Goal: Complete application form

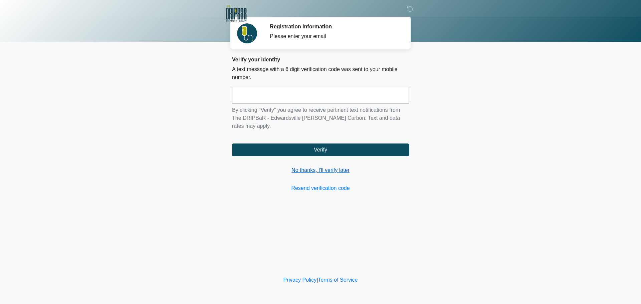
click at [304, 166] on link "No thanks, I'll verify later" at bounding box center [320, 170] width 177 height 8
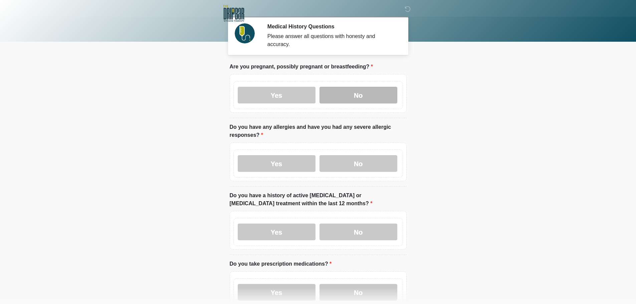
click at [347, 91] on label "No" at bounding box center [359, 95] width 78 height 17
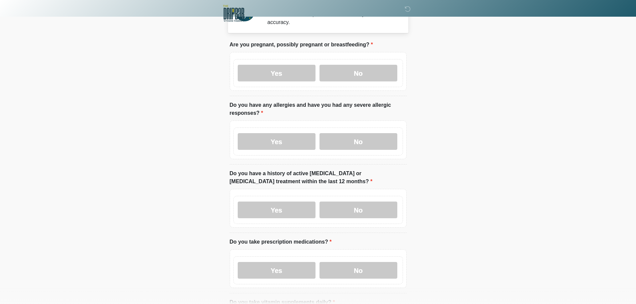
scroll to position [33, 0]
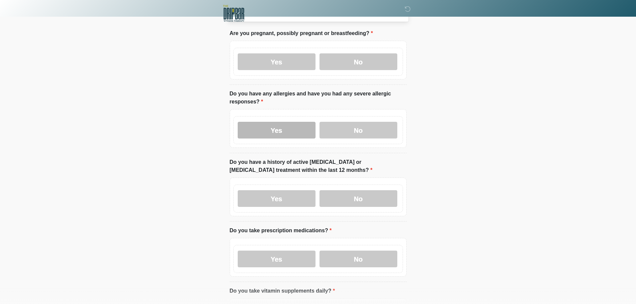
click at [284, 122] on label "Yes" at bounding box center [277, 130] width 78 height 17
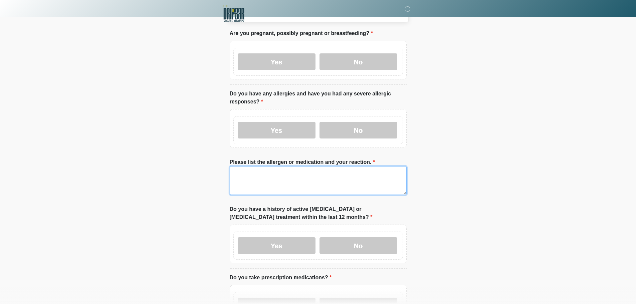
click at [246, 172] on textarea "Please list the allergen or medication and your reaction." at bounding box center [318, 180] width 177 height 29
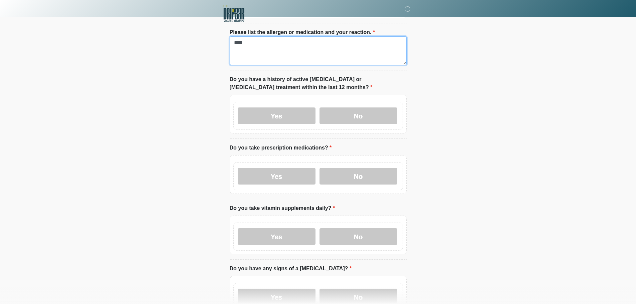
scroll to position [167, 0]
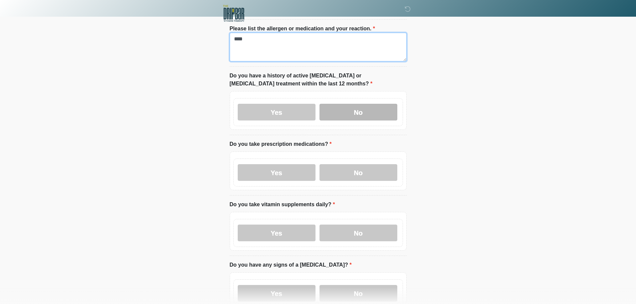
type textarea "****"
click at [374, 108] on label "No" at bounding box center [359, 112] width 78 height 17
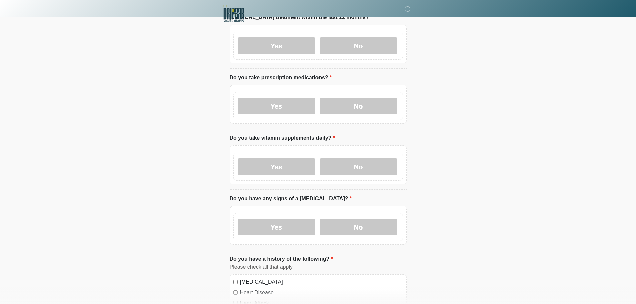
scroll to position [234, 0]
click at [277, 98] on label "Yes" at bounding box center [277, 106] width 78 height 17
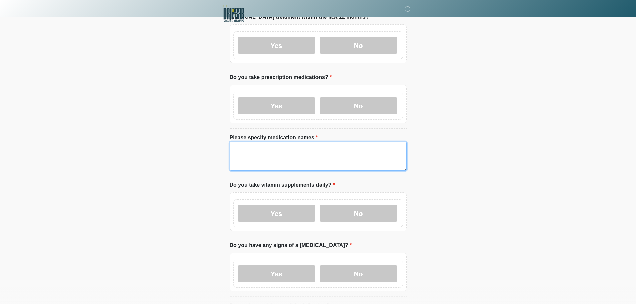
click at [244, 154] on textarea "Please specify medication names" at bounding box center [318, 156] width 177 height 29
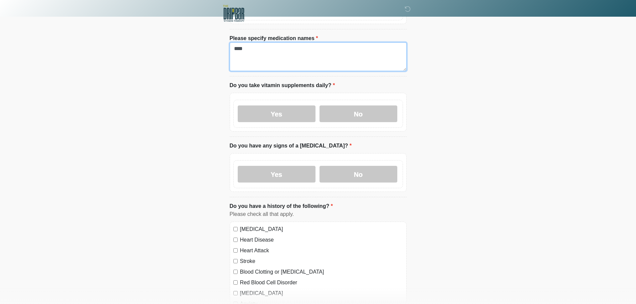
scroll to position [334, 0]
type textarea "****"
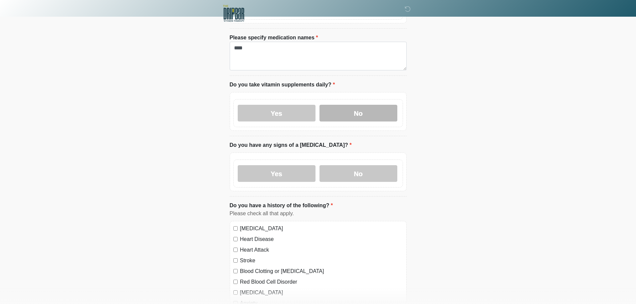
click at [359, 110] on label "No" at bounding box center [359, 113] width 78 height 17
click at [355, 166] on label "No" at bounding box center [359, 173] width 78 height 17
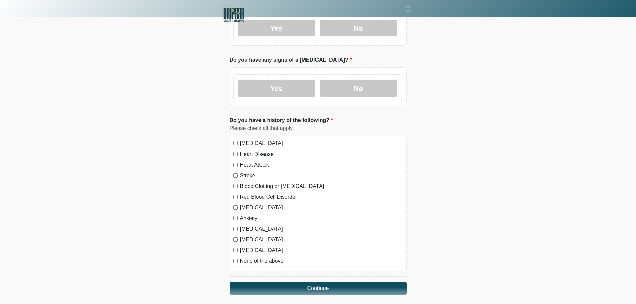
scroll to position [434, 0]
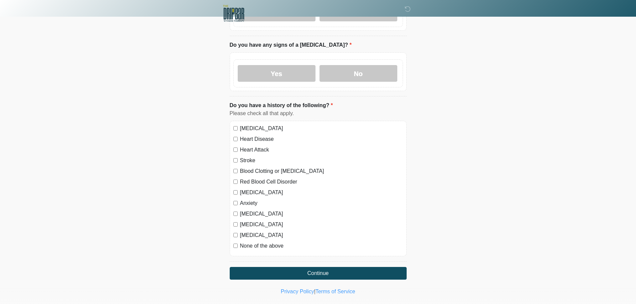
click at [235, 199] on div "Anxiety" at bounding box center [318, 203] width 170 height 8
click at [233, 197] on div "High Blood Pressure Heart Disease Heart Attack Stroke Blood Clotting or Bleedin…" at bounding box center [318, 189] width 177 height 136
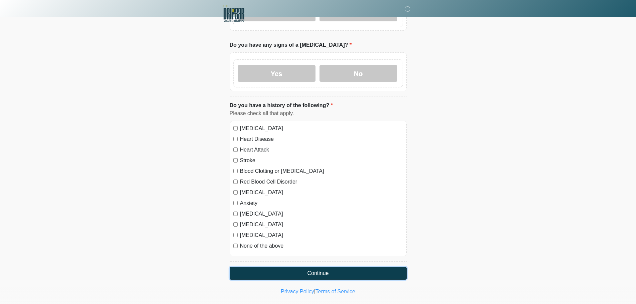
click at [303, 269] on button "Continue" at bounding box center [318, 273] width 177 height 13
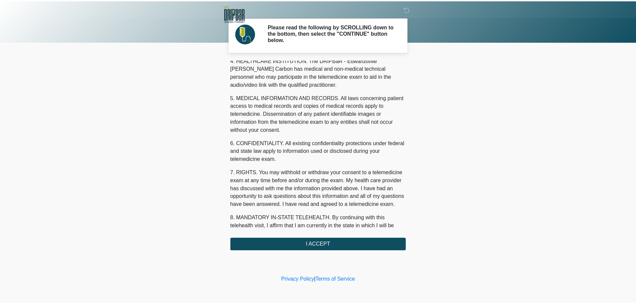
scroll to position [225, 0]
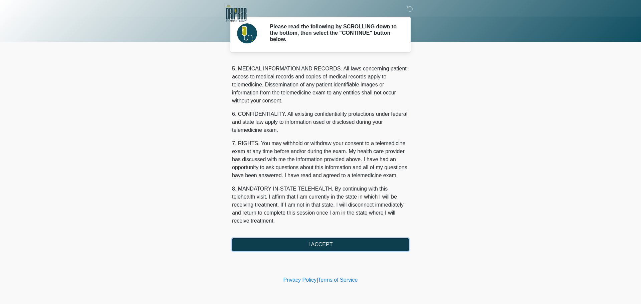
click at [331, 241] on button "I ACCEPT" at bounding box center [320, 244] width 177 height 13
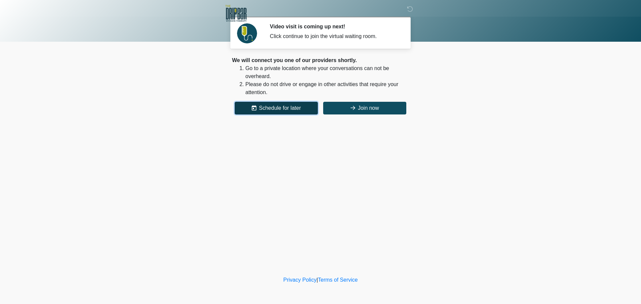
click at [266, 110] on button "Schedule for later" at bounding box center [276, 108] width 83 height 13
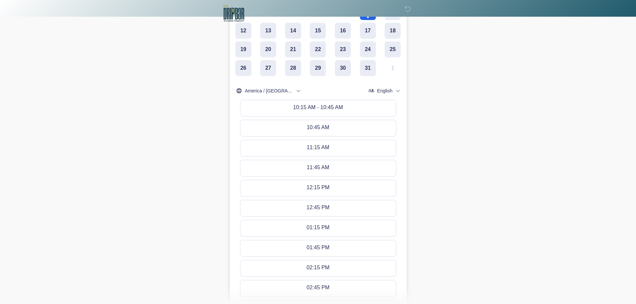
scroll to position [301, 0]
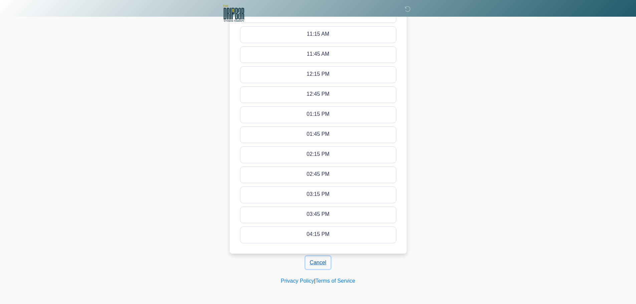
click at [315, 262] on button "Cancel" at bounding box center [318, 263] width 25 height 13
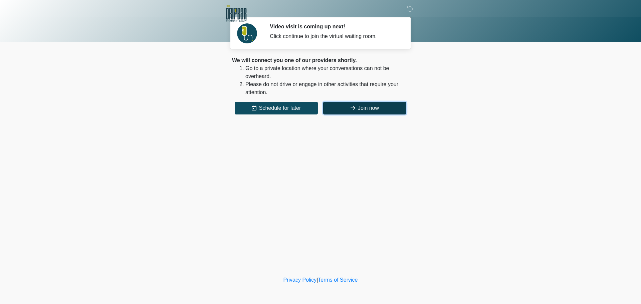
click at [377, 109] on button "Join now" at bounding box center [364, 108] width 83 height 13
